Goal: Task Accomplishment & Management: Manage account settings

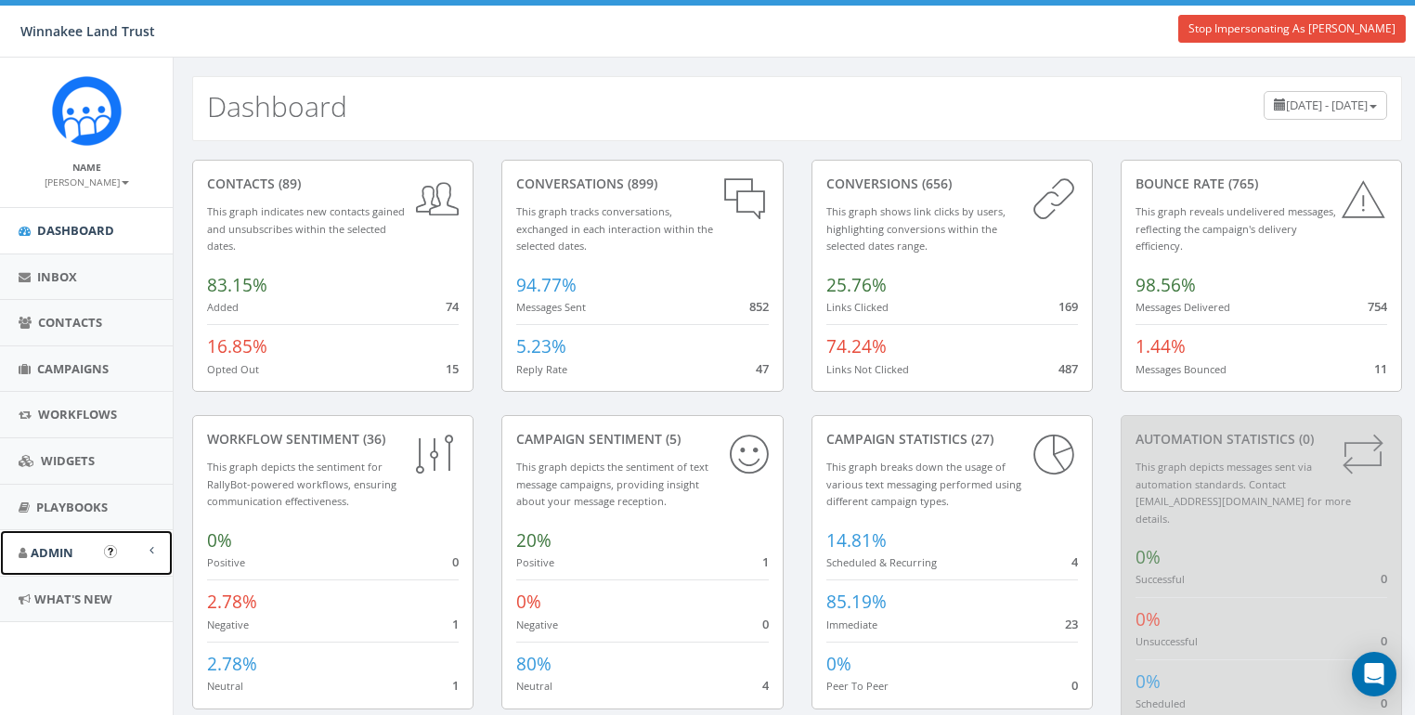
click at [56, 544] on span "Admin" at bounding box center [52, 552] width 43 height 17
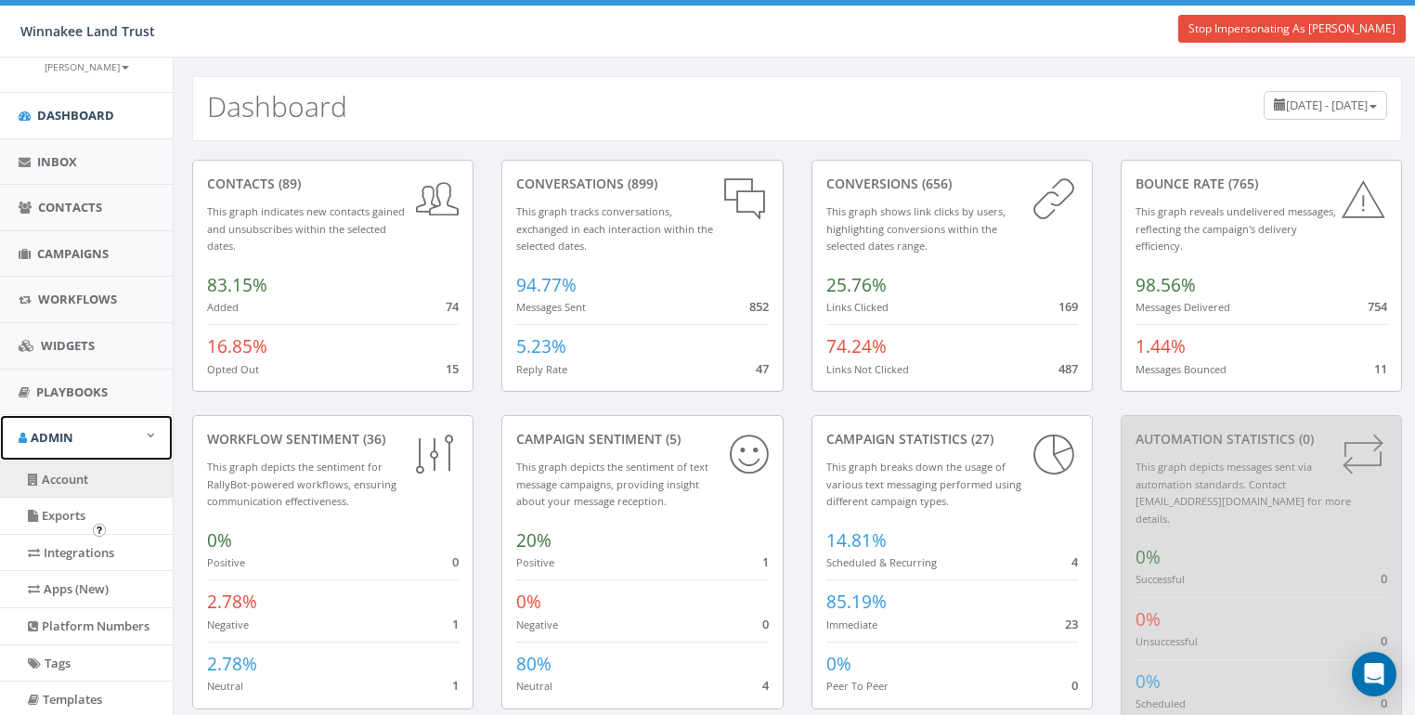
scroll to position [115, 0]
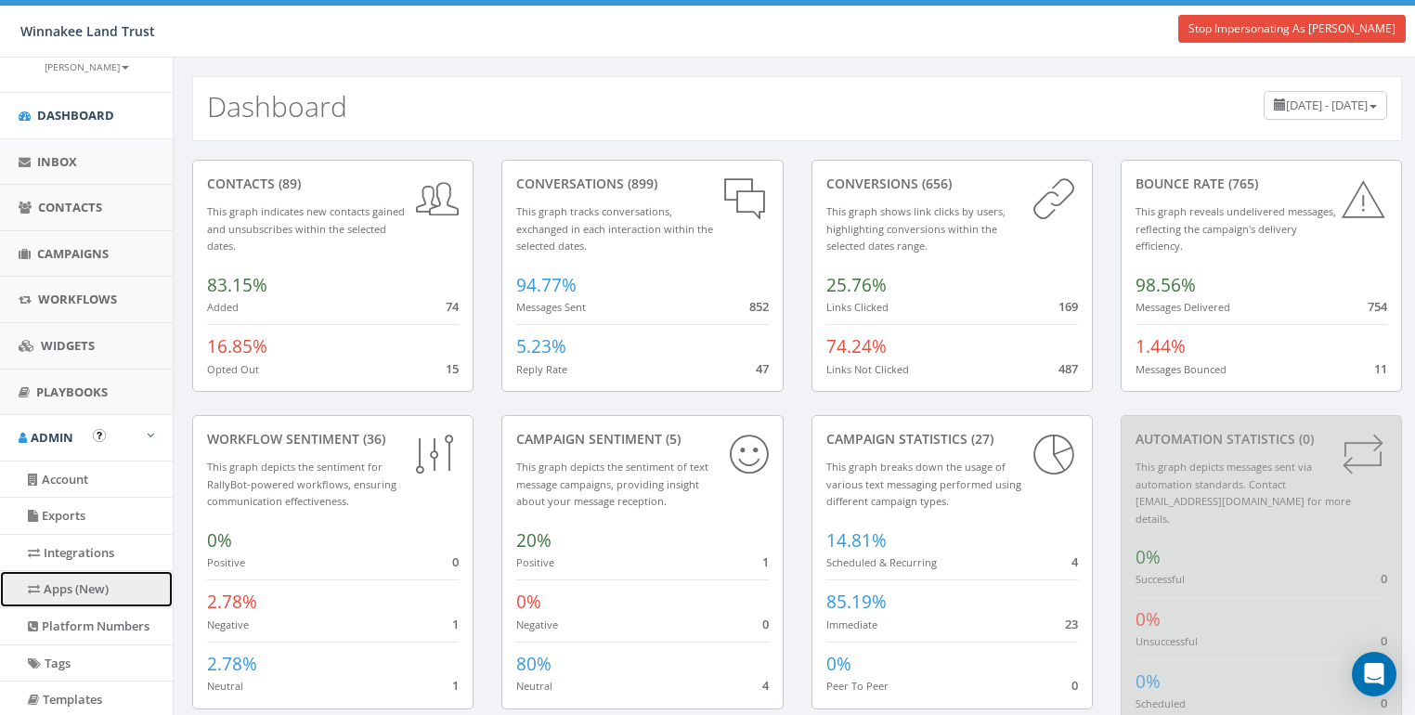
click at [62, 591] on link "Apps (New)" at bounding box center [86, 589] width 173 height 36
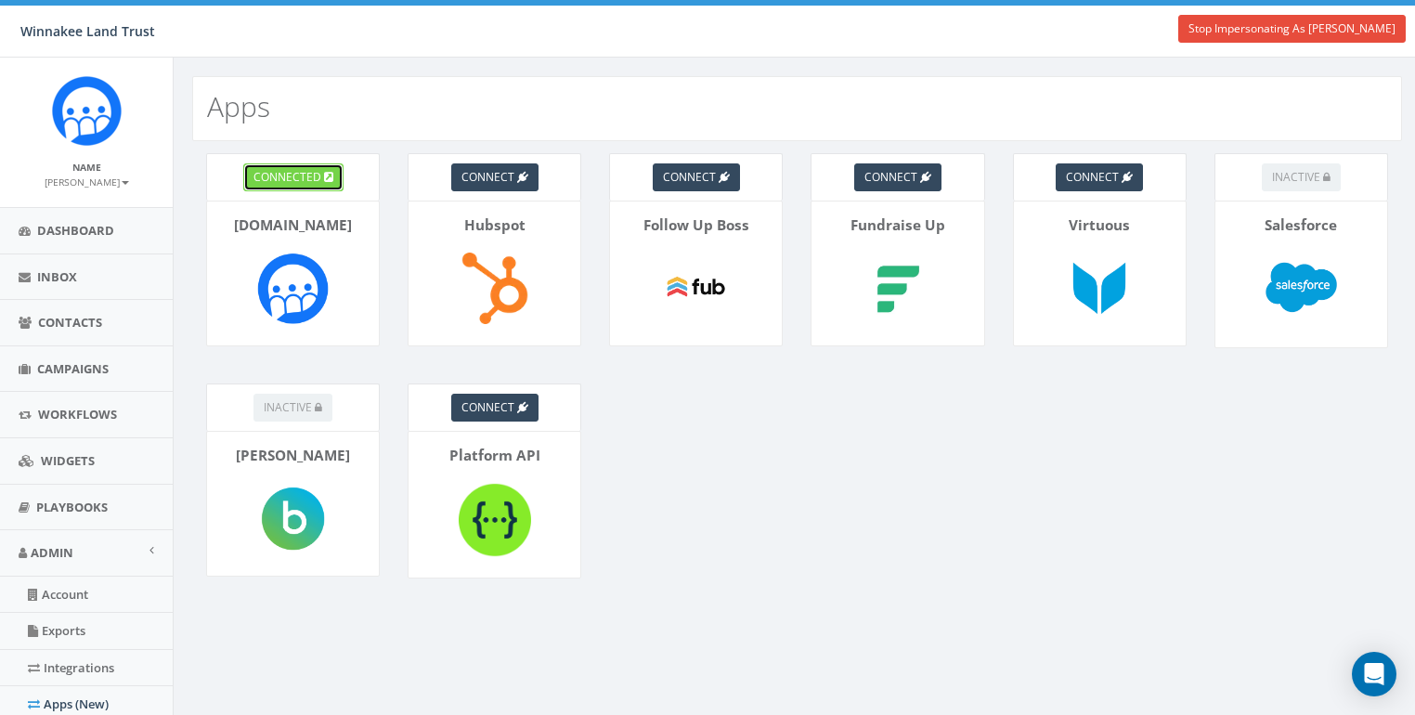
click at [291, 183] on span "connected" at bounding box center [287, 177] width 68 height 16
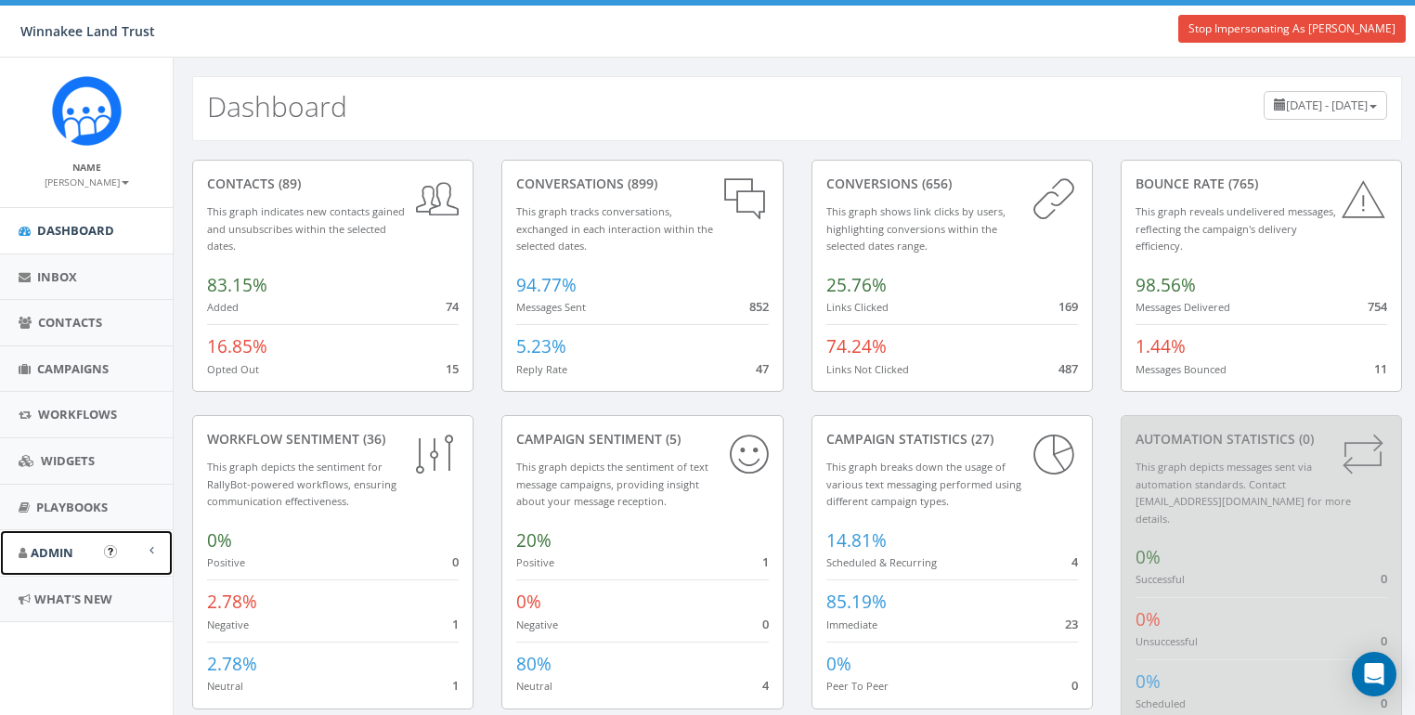
click at [71, 553] on span "Admin" at bounding box center [52, 552] width 43 height 17
click at [69, 591] on link "Account" at bounding box center [86, 594] width 173 height 36
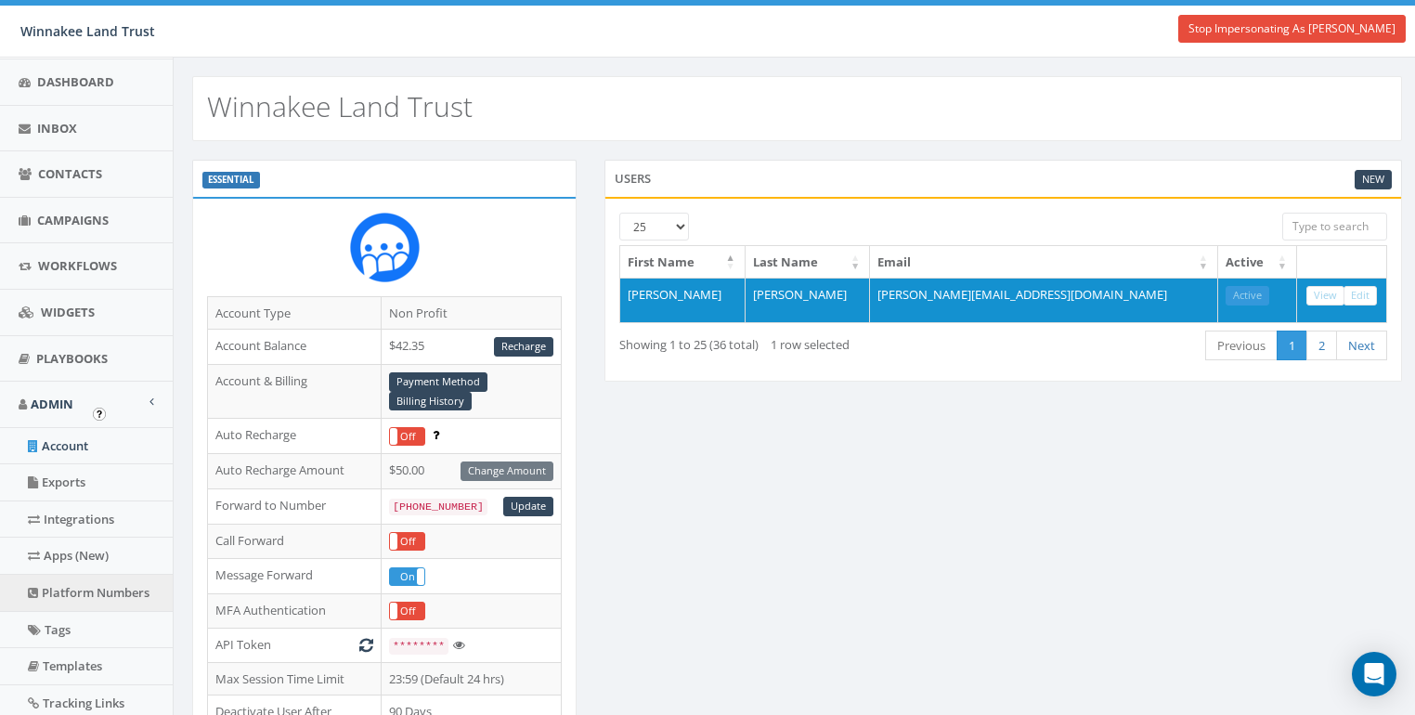
scroll to position [162, 0]
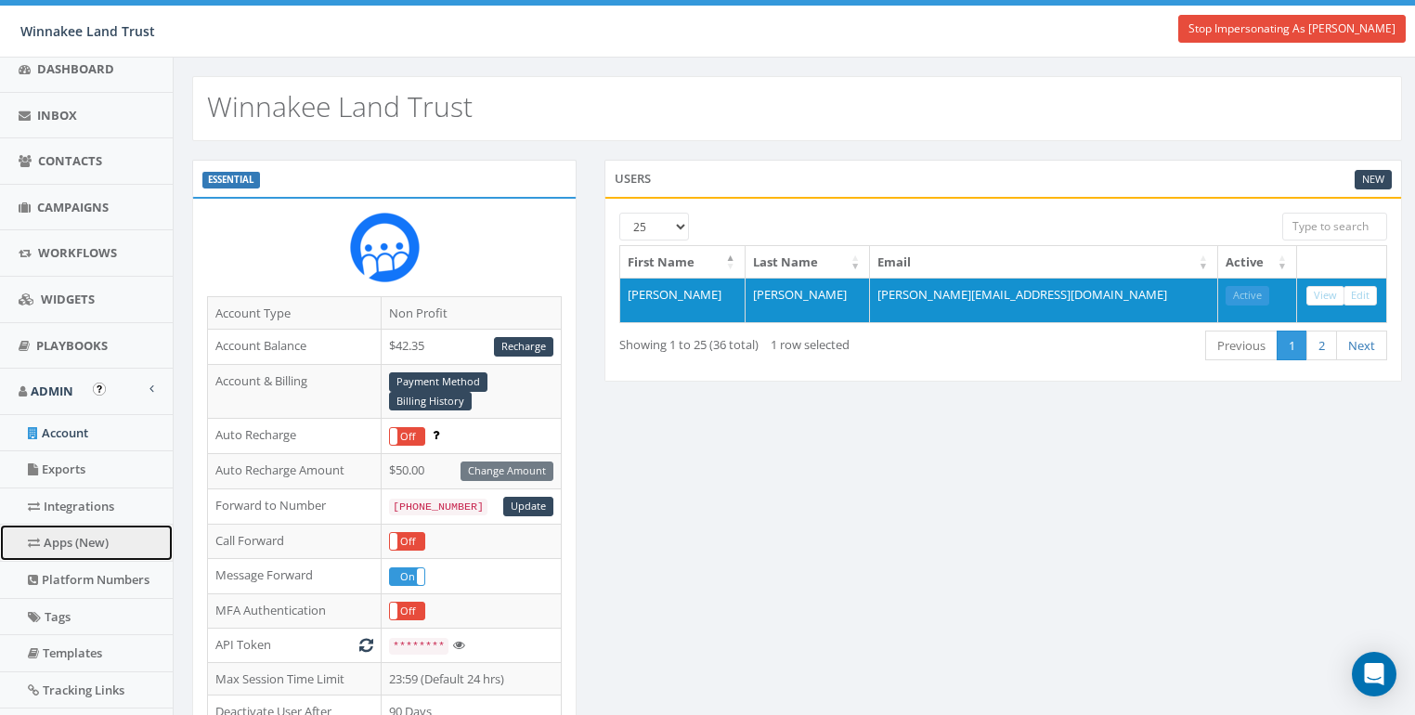
click at [75, 547] on link "Apps (New)" at bounding box center [86, 542] width 173 height 36
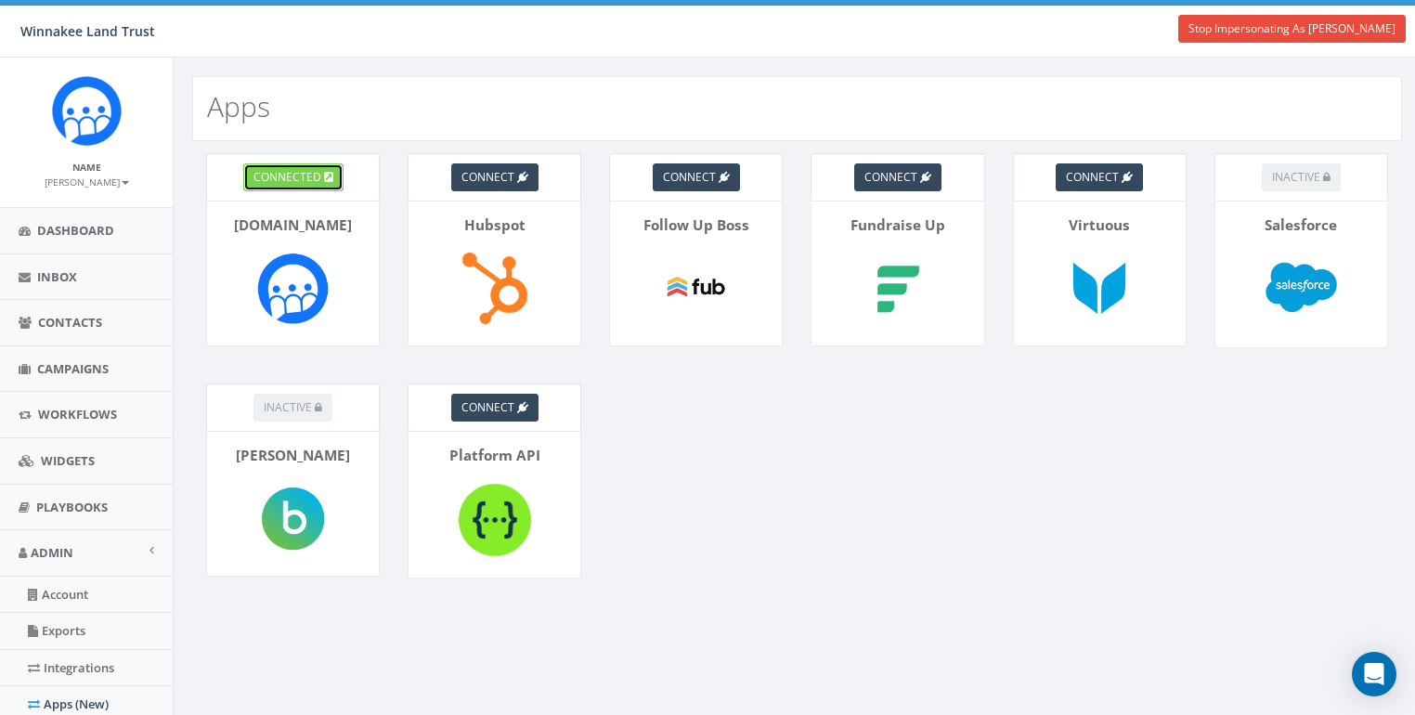
click at [288, 172] on span "connected" at bounding box center [287, 177] width 68 height 16
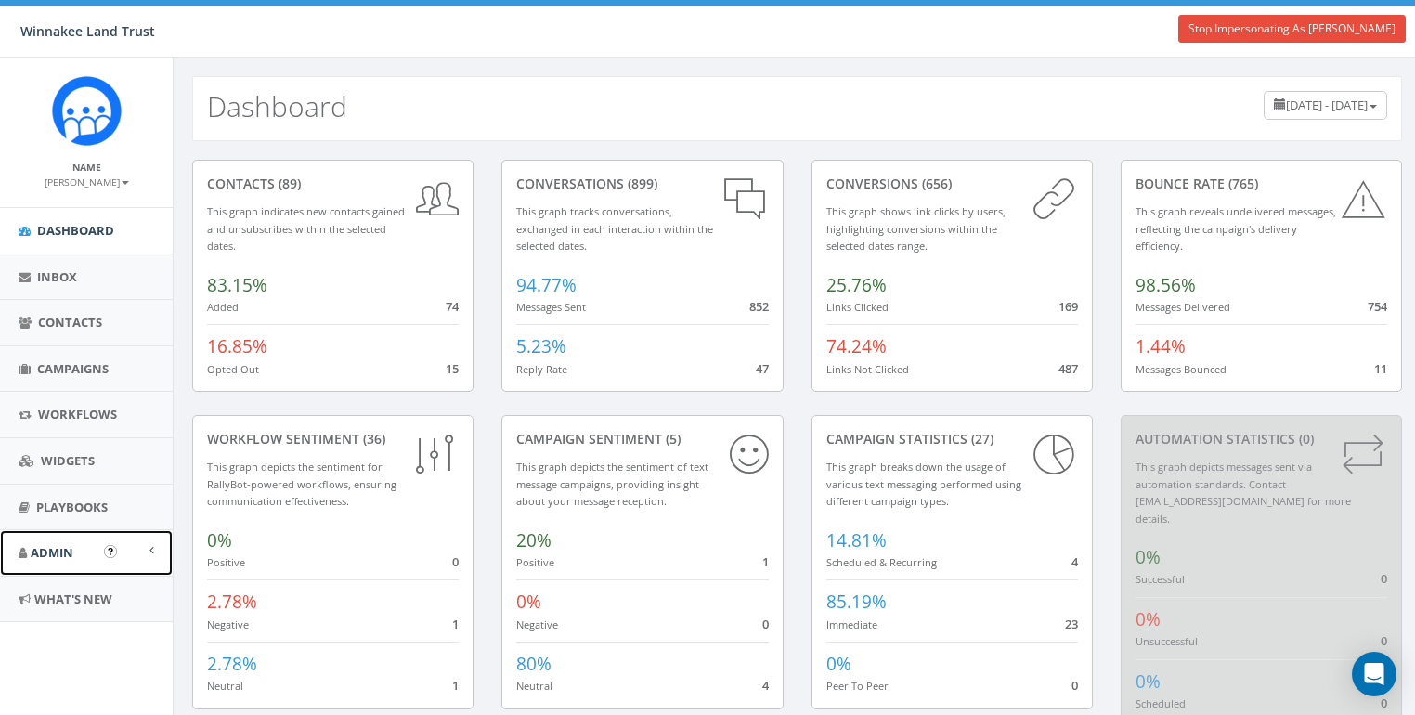
click at [46, 552] on span "Admin" at bounding box center [52, 552] width 43 height 17
click at [56, 596] on link "Account" at bounding box center [86, 594] width 173 height 36
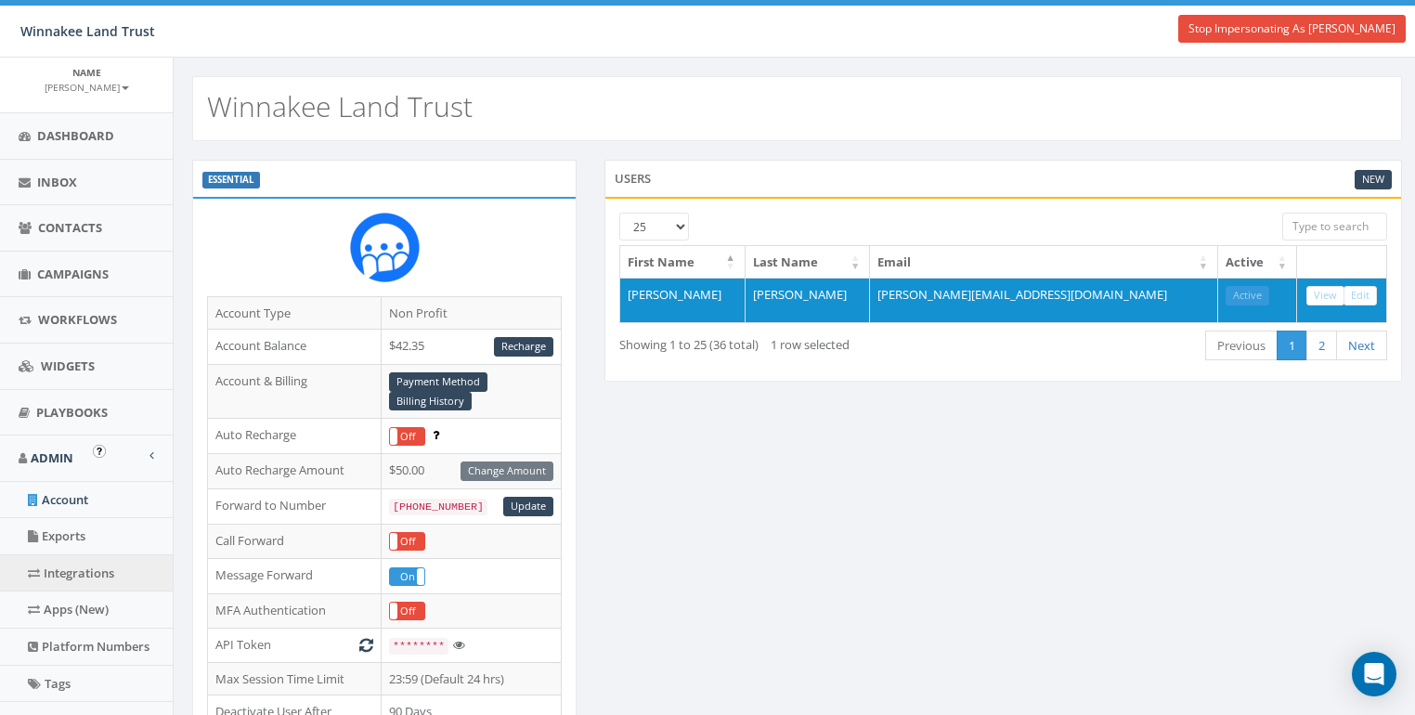
scroll to position [99, 0]
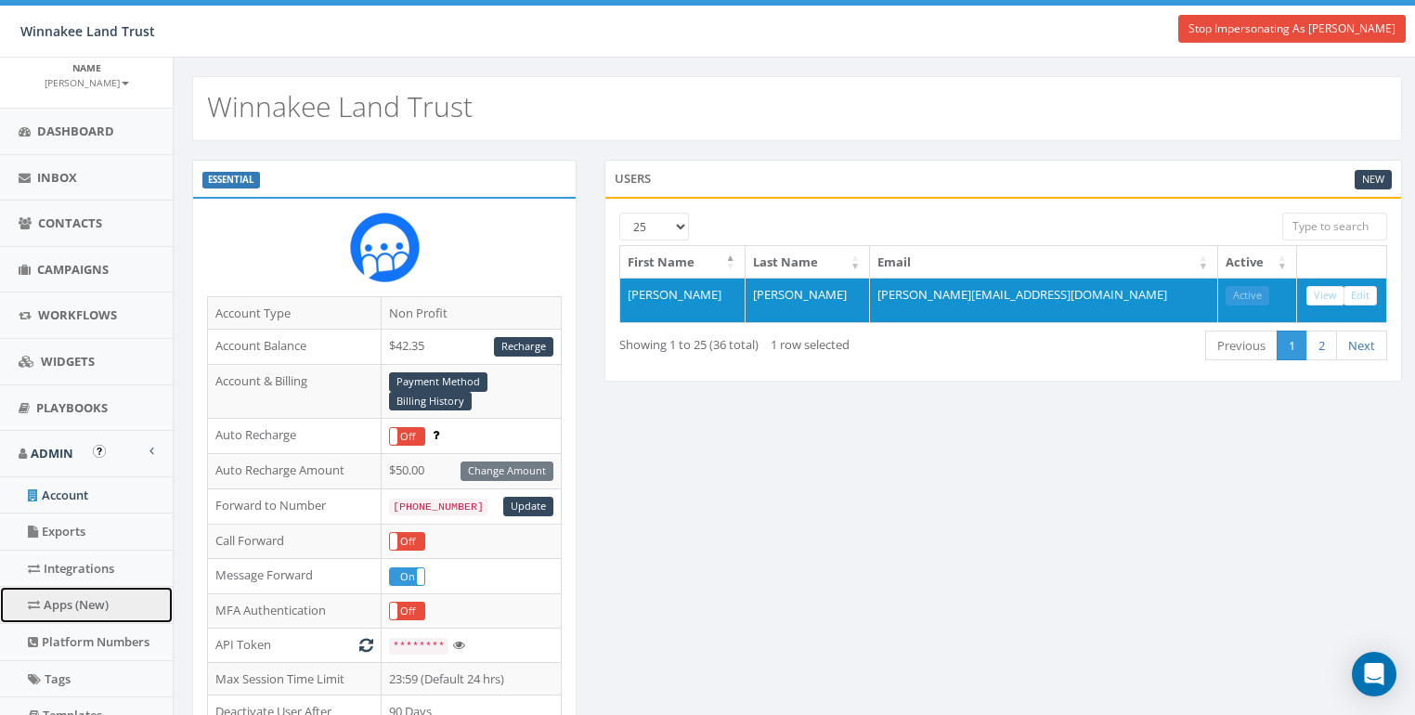
click at [74, 600] on link "Apps (New)" at bounding box center [86, 605] width 173 height 36
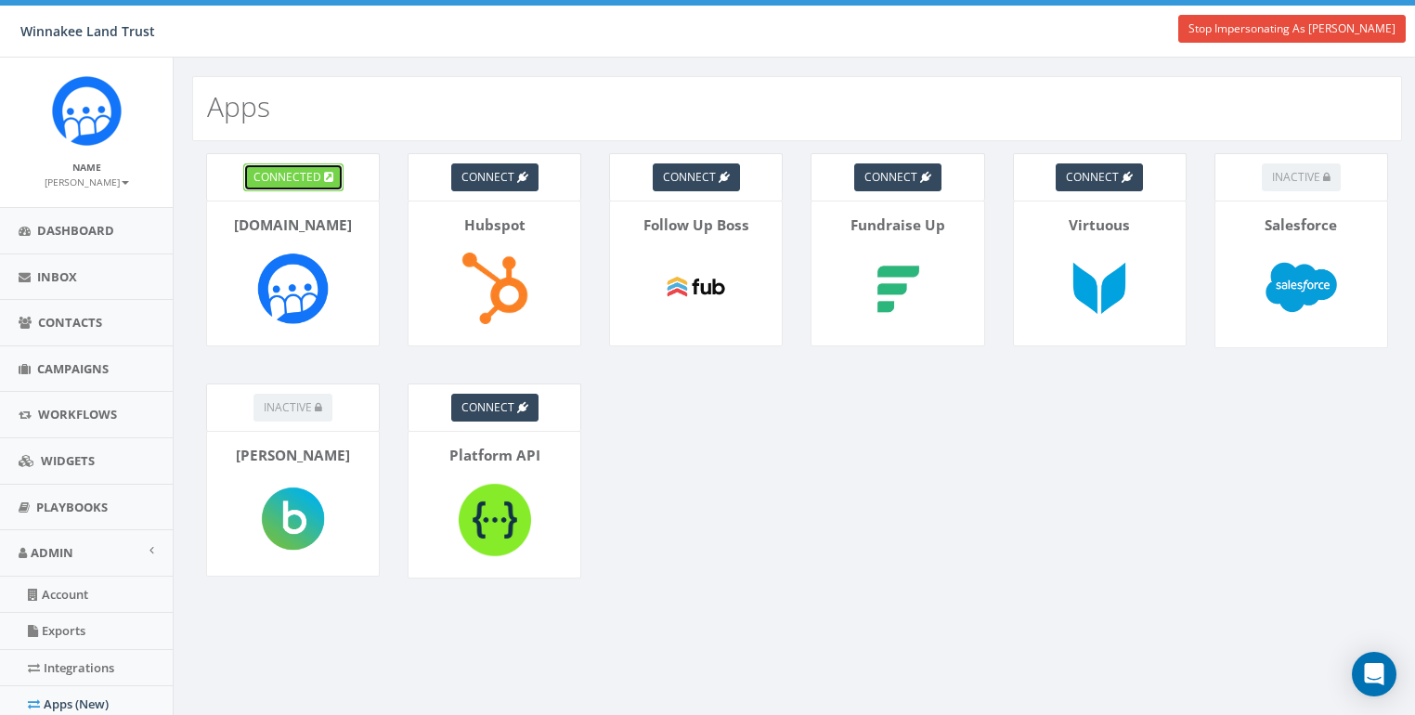
click at [301, 172] on span "connected" at bounding box center [287, 177] width 68 height 16
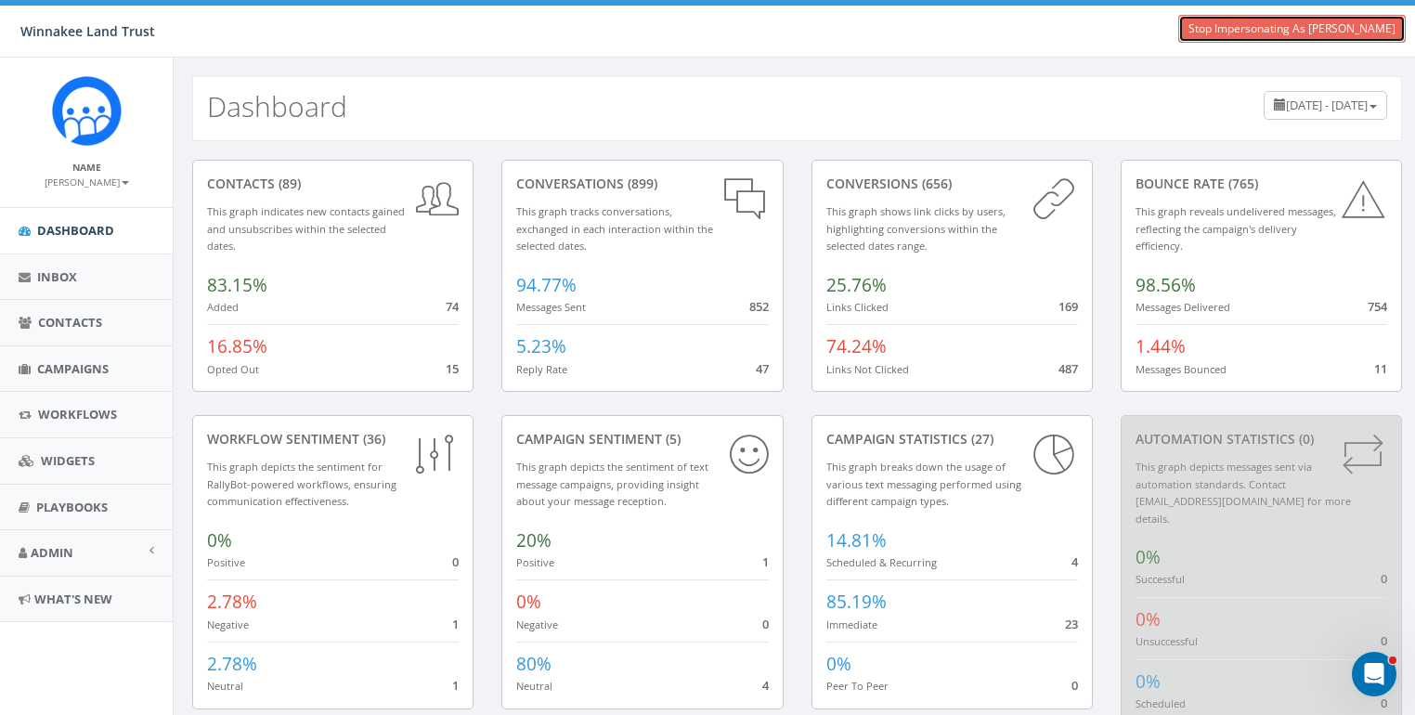
click at [1264, 34] on link "Stop Impersonating As [PERSON_NAME]" at bounding box center [1291, 29] width 227 height 28
